Goal: Task Accomplishment & Management: Complete application form

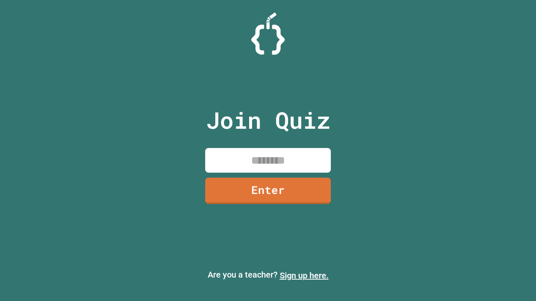
click at [304, 276] on link "Sign up here." at bounding box center [303, 276] width 49 height 10
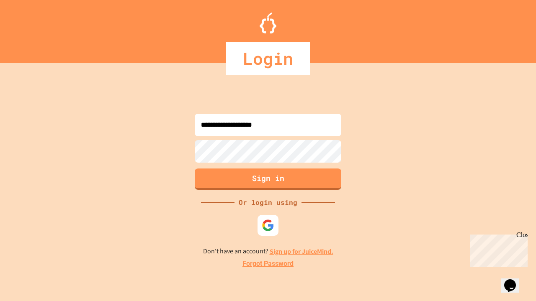
type input "**********"
